Goal: Task Accomplishment & Management: Use online tool/utility

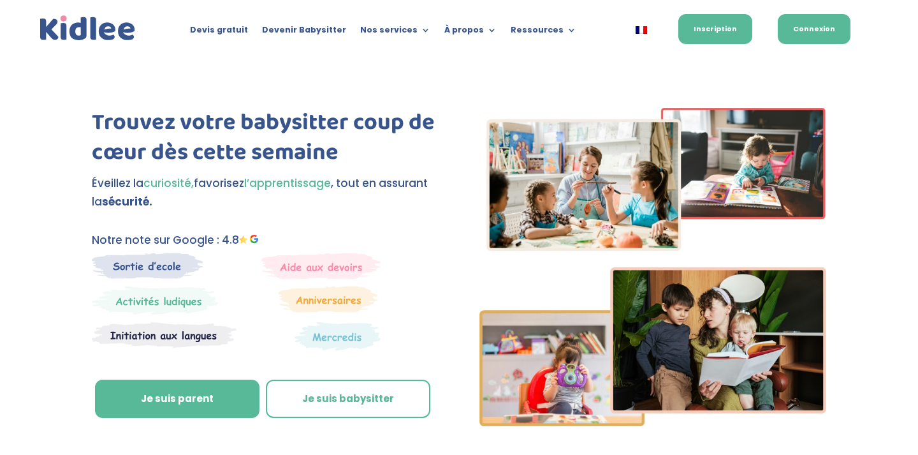
click at [806, 36] on link "Connexion" at bounding box center [814, 29] width 73 height 30
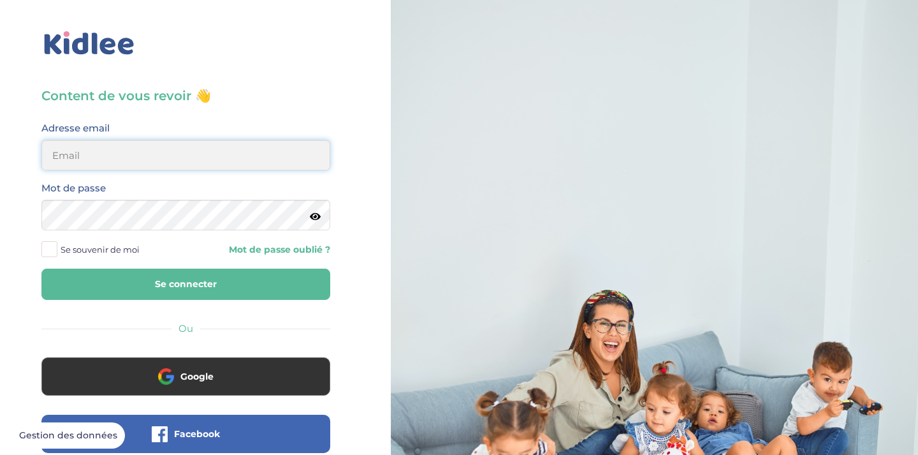
type input "noemieee.r@gmail.com"
click at [186, 284] on button "Se connecter" at bounding box center [185, 283] width 289 height 31
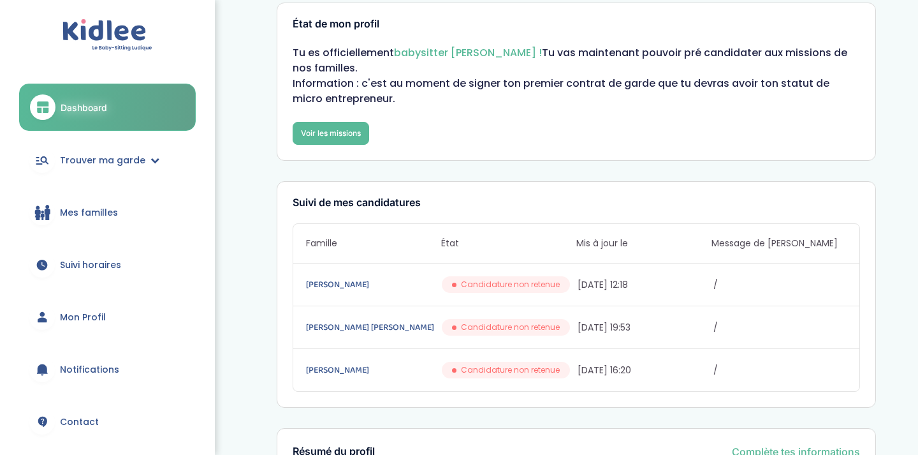
scroll to position [27, 0]
click at [137, 158] on span "Trouver ma garde" at bounding box center [102, 160] width 85 height 13
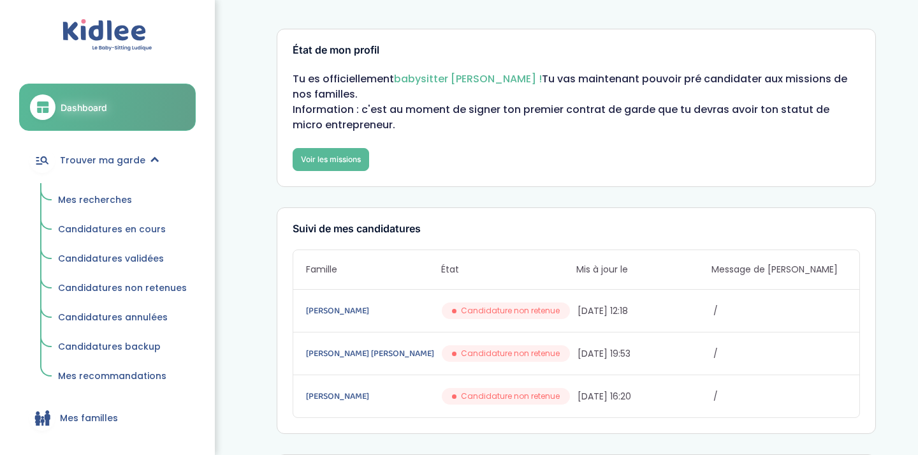
click at [114, 205] on span "Mes recherches" at bounding box center [95, 199] width 74 height 13
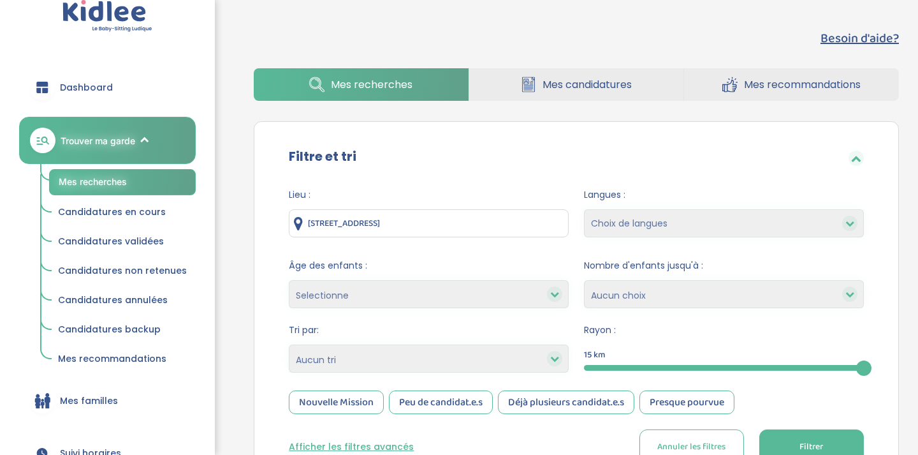
scroll to position [4, 0]
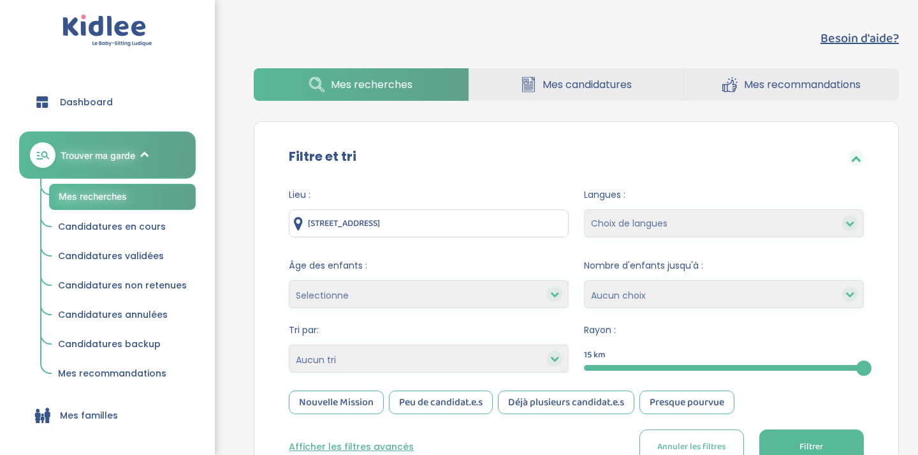
click at [515, 226] on input "41 Avenue Gallieni, Noisy-le-Sec, France" at bounding box center [429, 223] width 280 height 28
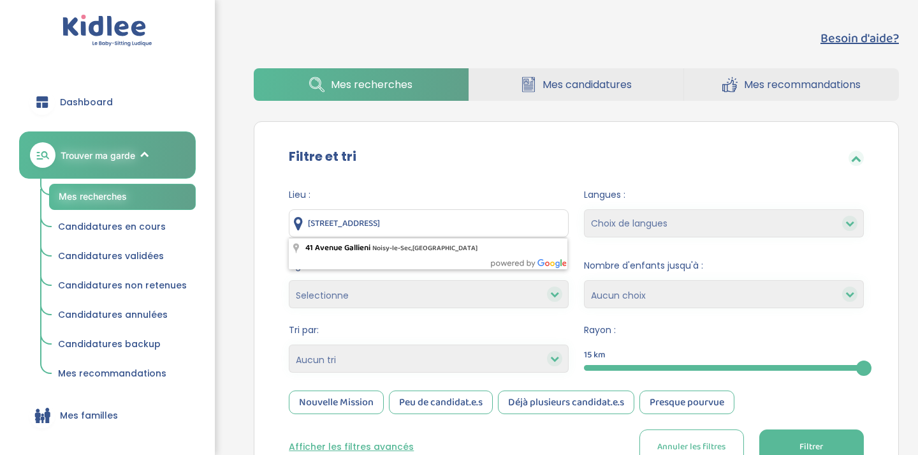
click at [515, 226] on input "41 Avenue Gallieni, Noisy-le-Sec, France" at bounding box center [429, 223] width 280 height 28
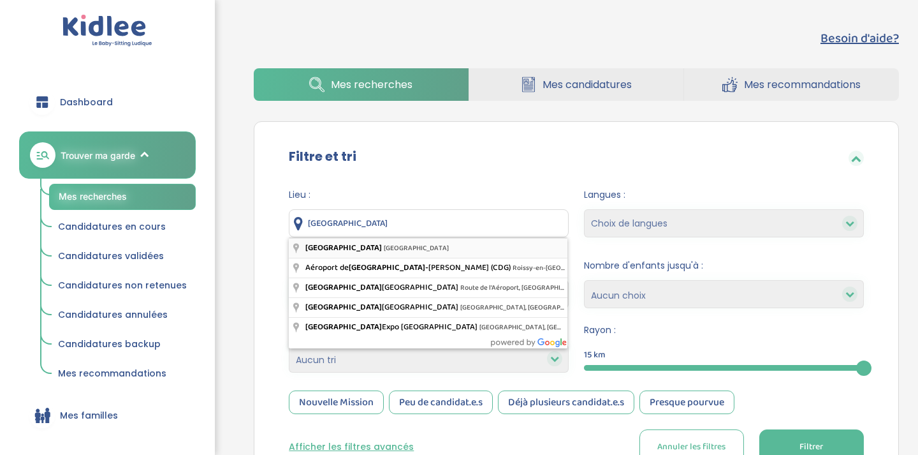
type input "Paris, France"
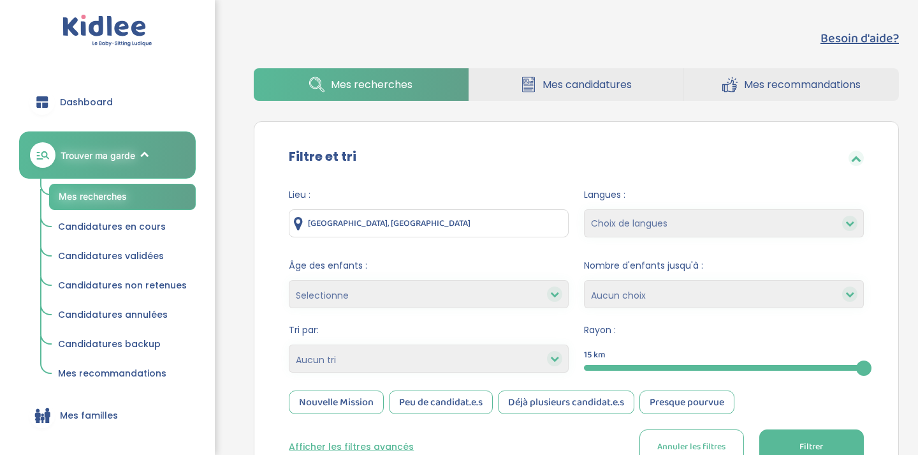
click at [551, 296] on icon at bounding box center [554, 293] width 9 height 9
select select "2"
